Goal: Information Seeking & Learning: Learn about a topic

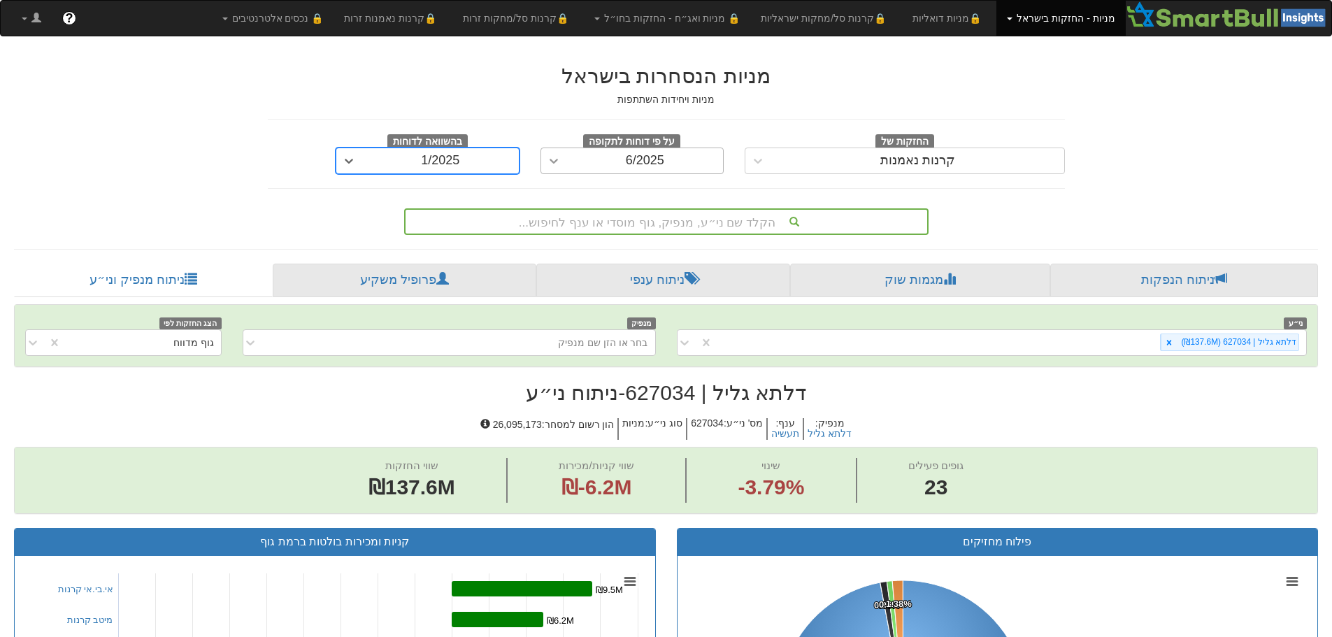
click at [559, 164] on icon at bounding box center [554, 161] width 14 height 14
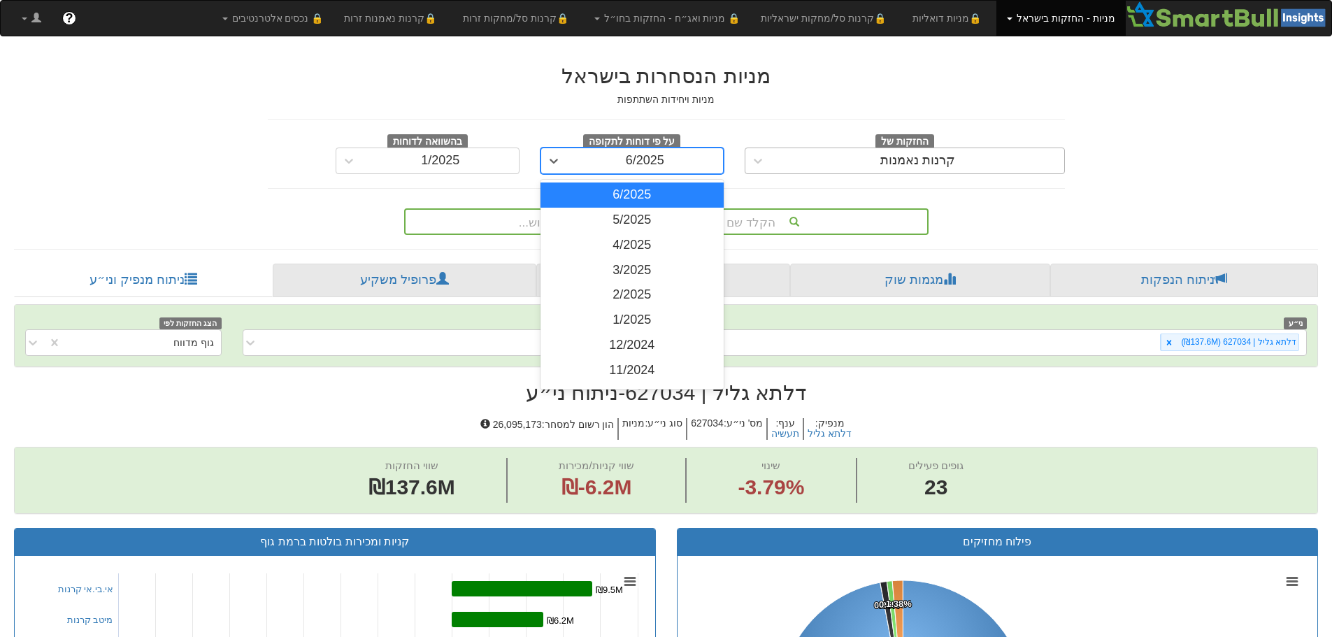
click at [827, 155] on div "קרנות נאמנות" at bounding box center [917, 161] width 293 height 22
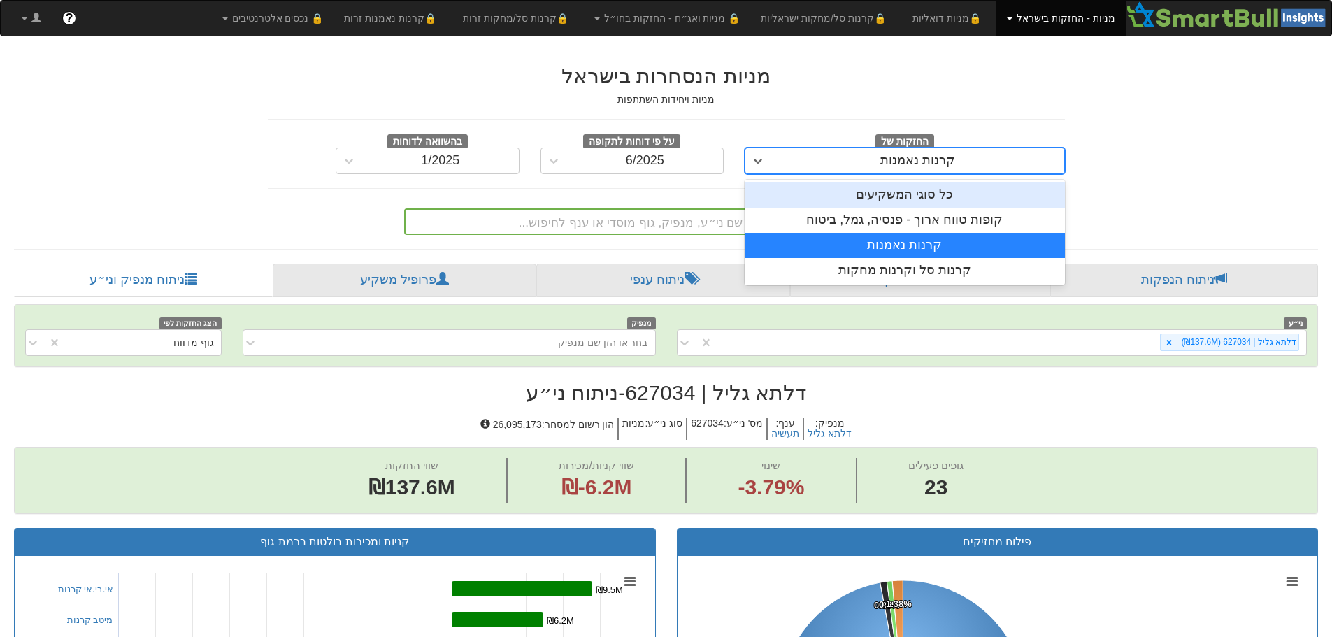
click at [860, 197] on div "כל סוגי המשקיעים" at bounding box center [905, 194] width 320 height 25
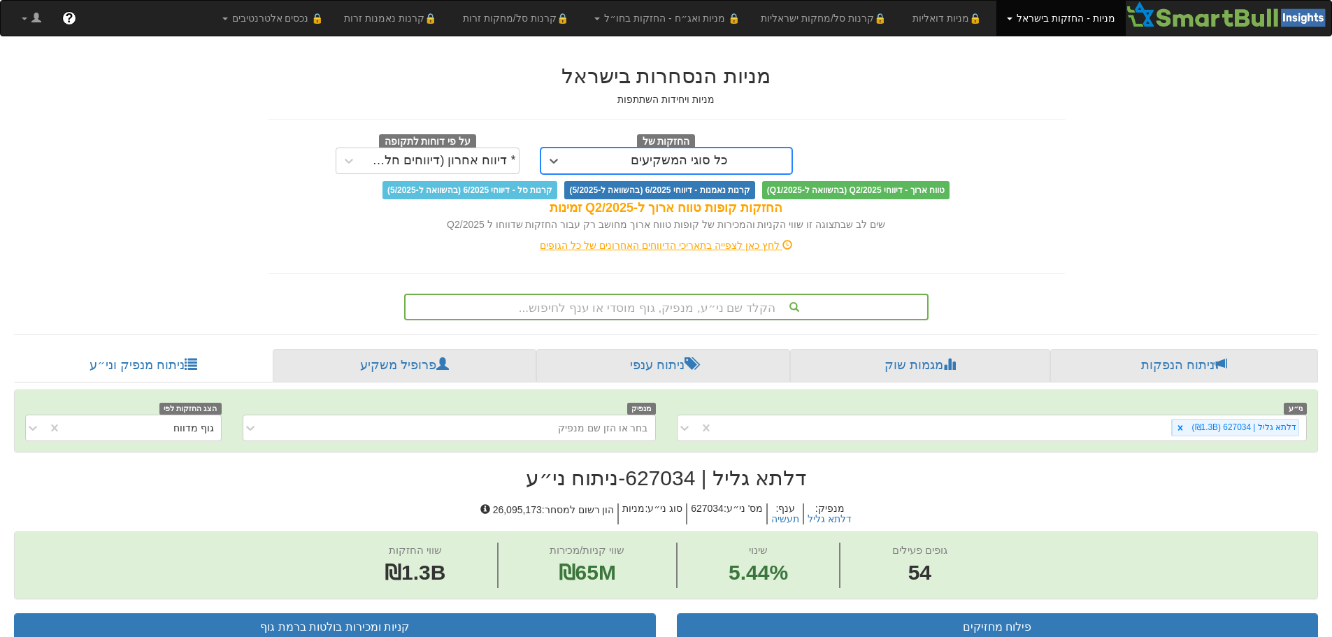
scroll to position [32, 0]
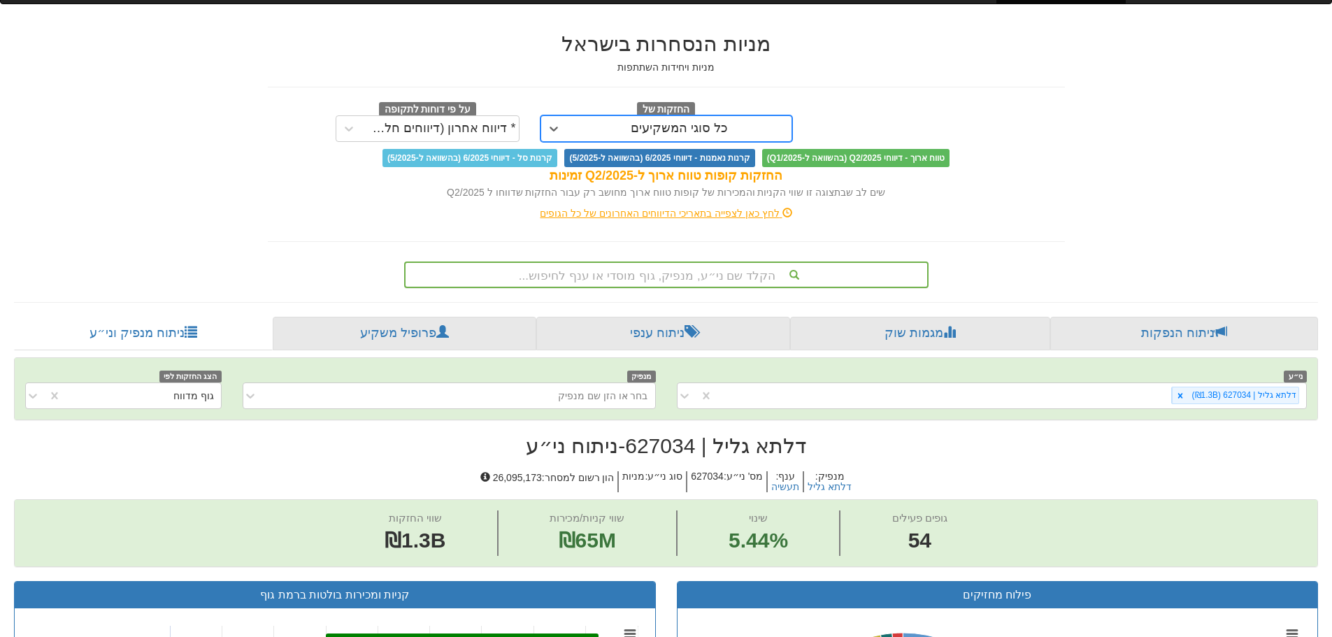
click at [717, 288] on div "הקלד שם ני״ע, מנפיק, גוף מוסדי או ענף לחיפוש..." at bounding box center [666, 274] width 524 height 27
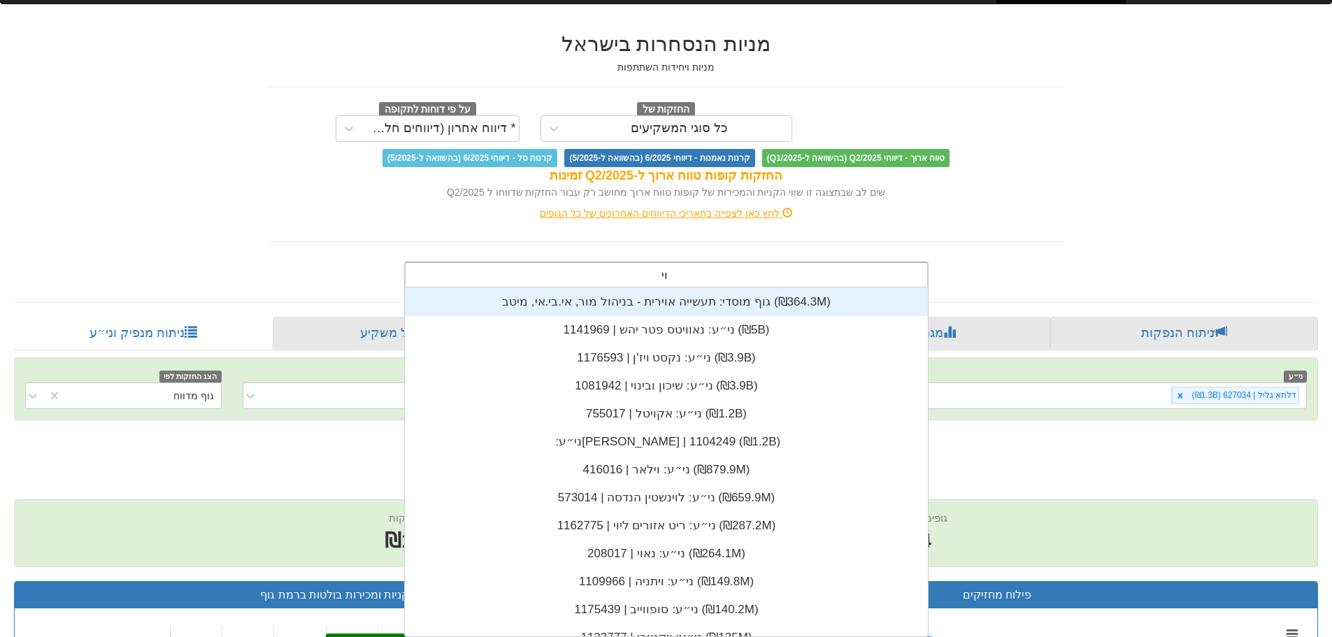
scroll to position [56, 0]
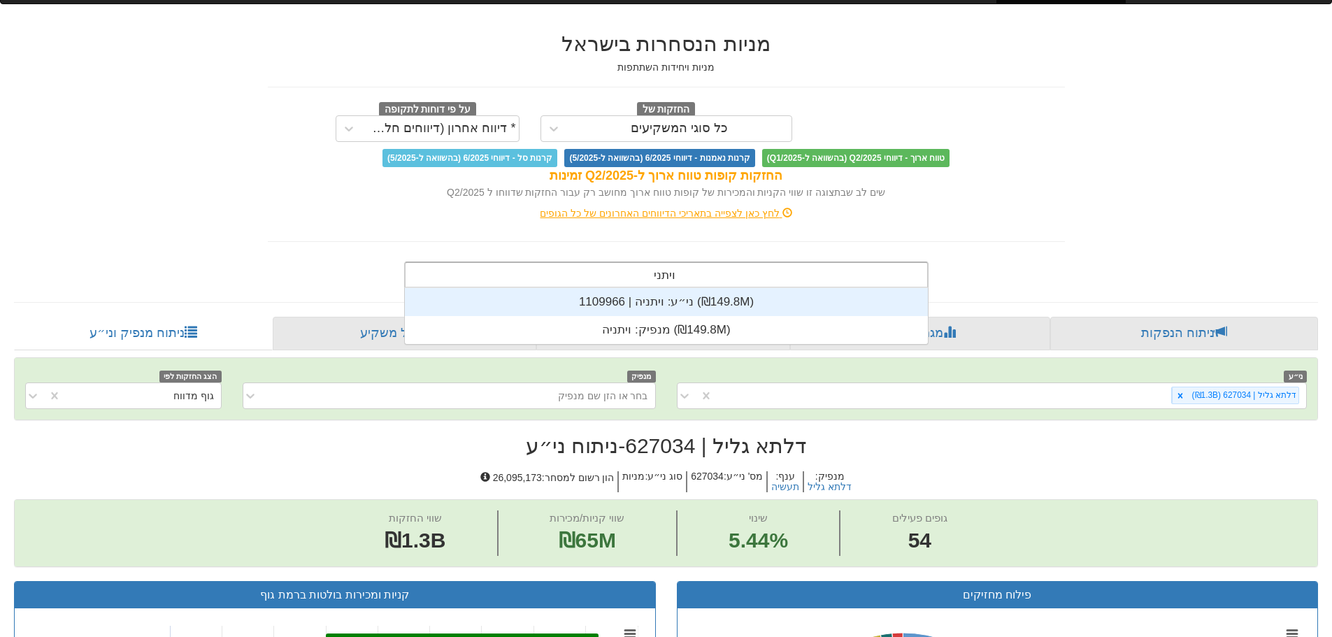
type input "ויתניה"
click at [691, 303] on div "ני״ע: ‏ויתניה | 1109966 ‎(₪149.8M)‎" at bounding box center [666, 302] width 523 height 28
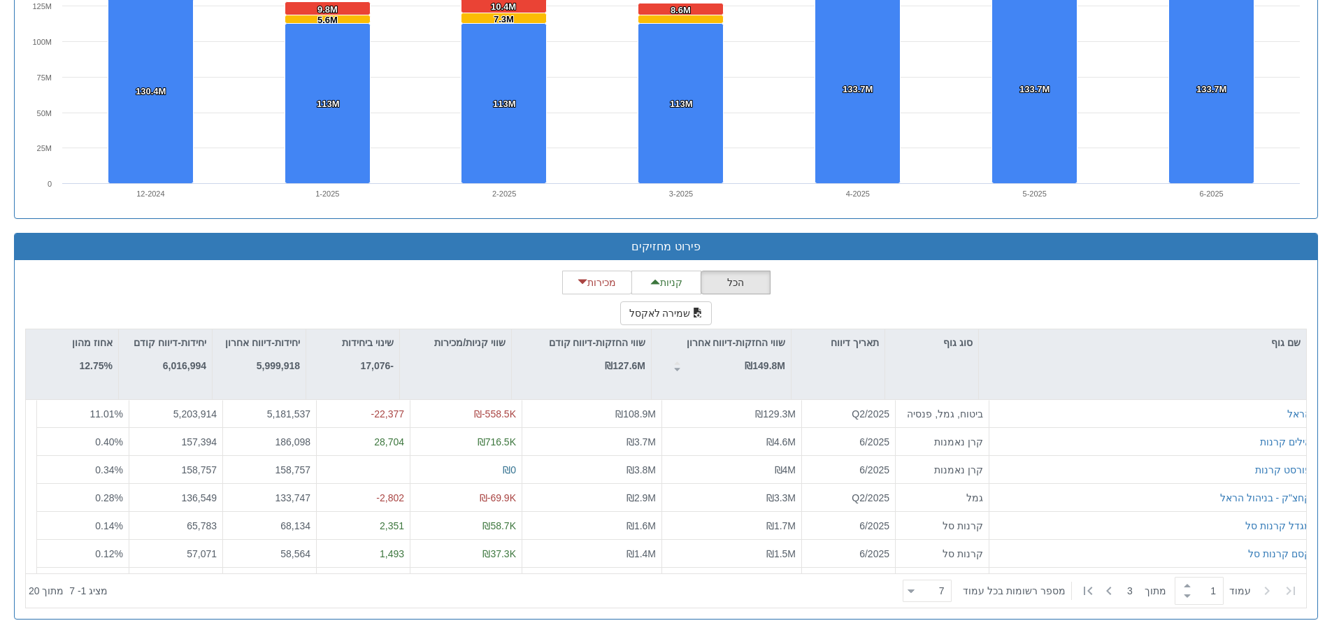
scroll to position [348, 0]
click at [669, 307] on button "שמירה לאקסל" at bounding box center [666, 313] width 92 height 24
click at [1033, 234] on div "פירוט מחזיקים" at bounding box center [666, 247] width 1302 height 27
